Goal: Browse casually: Explore the website without a specific task or goal

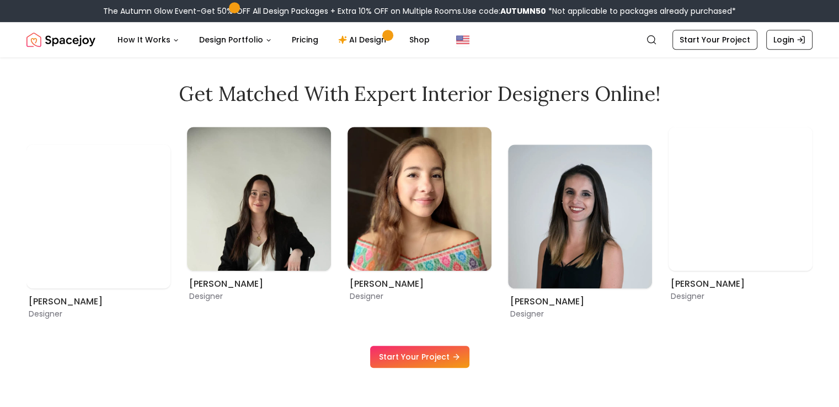
scroll to position [662, 0]
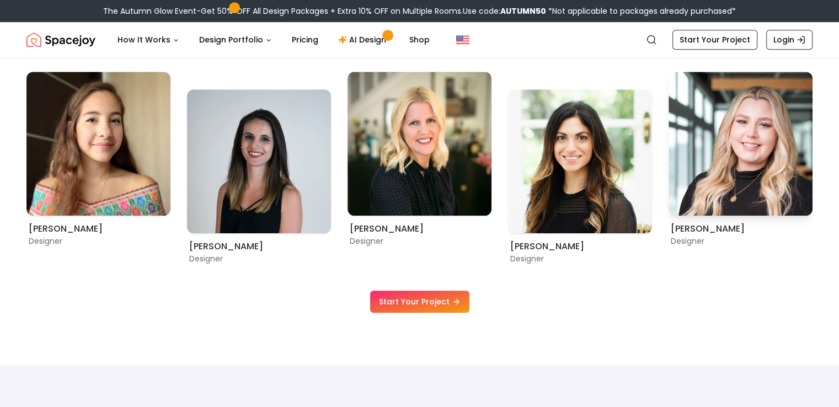
click at [744, 159] on img "5 / 9" at bounding box center [741, 144] width 144 height 144
click at [741, 182] on img "5 / 9" at bounding box center [741, 144] width 144 height 144
click at [741, 183] on img "5 / 9" at bounding box center [741, 144] width 144 height 144
click at [686, 239] on p "Designer" at bounding box center [741, 241] width 140 height 11
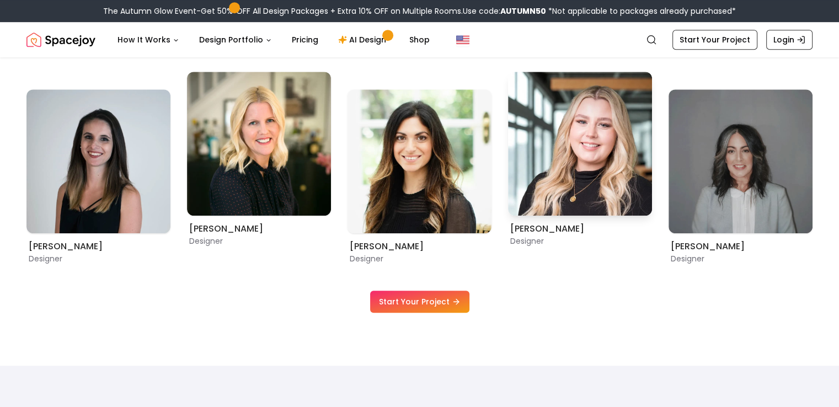
click at [650, 244] on p "Designer" at bounding box center [580, 241] width 140 height 11
click at [620, 150] on img "5 / 9" at bounding box center [580, 144] width 144 height 144
click at [576, 98] on img "5 / 9" at bounding box center [580, 144] width 144 height 144
click at [549, 135] on img "5 / 9" at bounding box center [580, 144] width 144 height 144
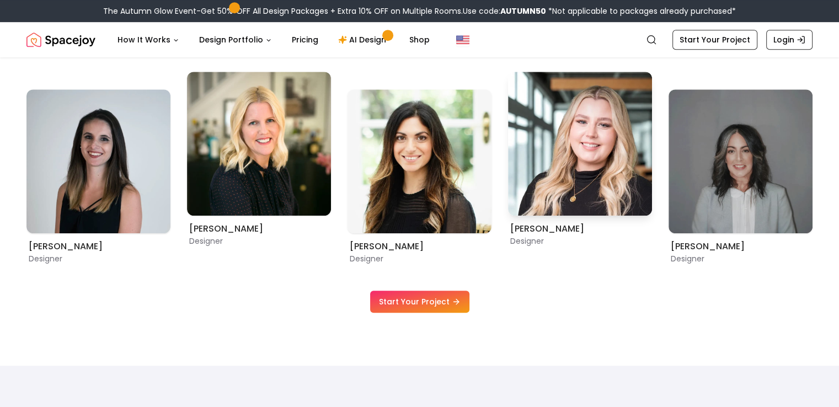
click at [557, 153] on img "5 / 9" at bounding box center [580, 144] width 144 height 144
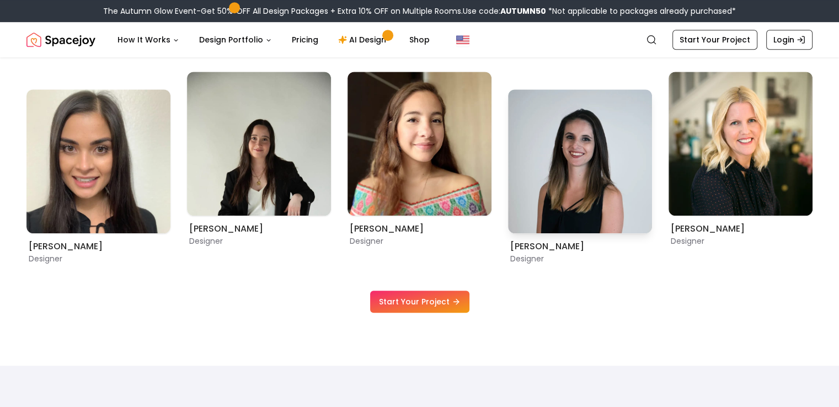
click at [554, 169] on img "2 / 9" at bounding box center [580, 161] width 144 height 144
click at [548, 196] on img "2 / 9" at bounding box center [580, 161] width 144 height 144
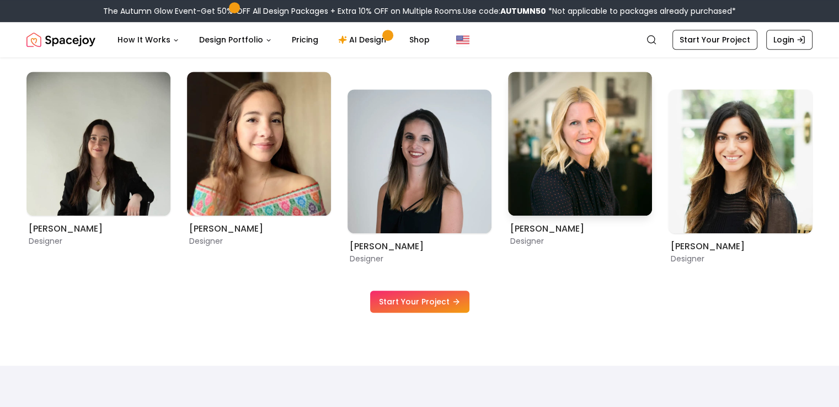
click at [618, 135] on img "3 / 9" at bounding box center [580, 144] width 144 height 144
click at [781, 164] on img "4 / 9" at bounding box center [741, 161] width 144 height 144
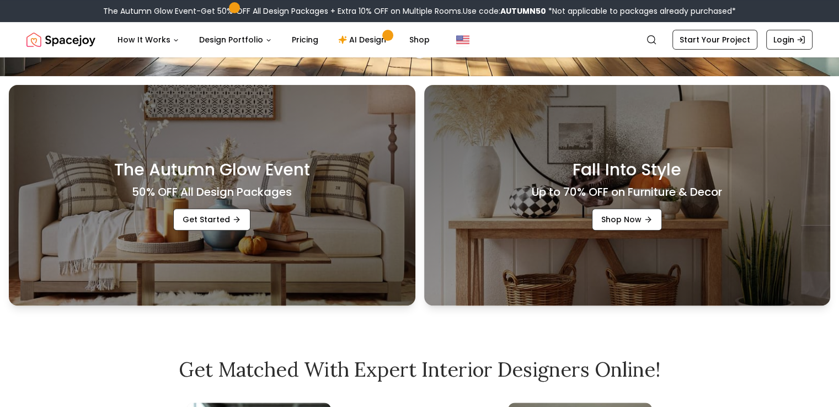
scroll to position [0, 0]
